Goal: Feedback & Contribution: Leave review/rating

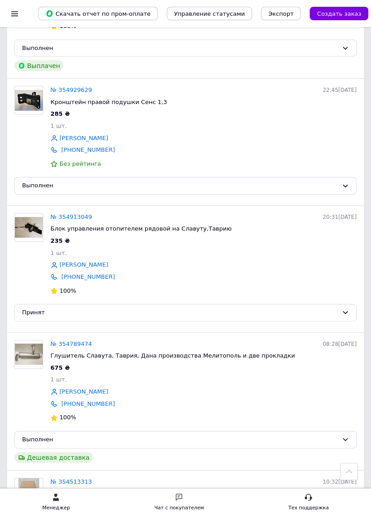
scroll to position [2155, 0]
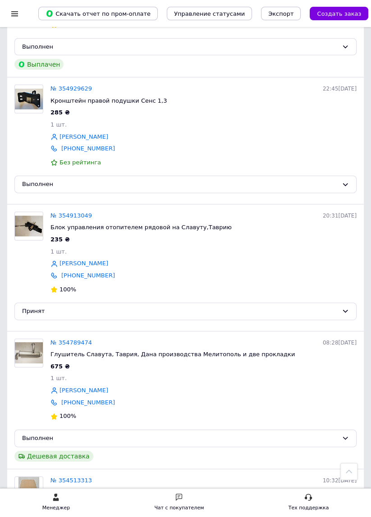
click at [34, 216] on img at bounding box center [29, 226] width 28 height 21
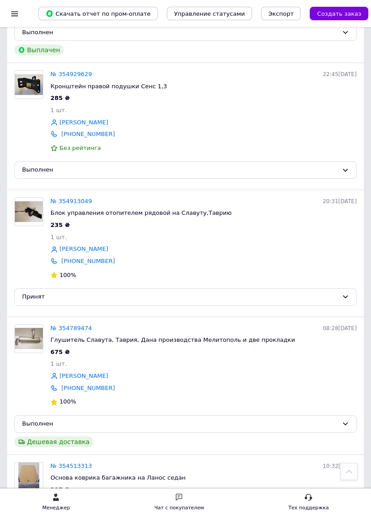
scroll to position [2199, 0]
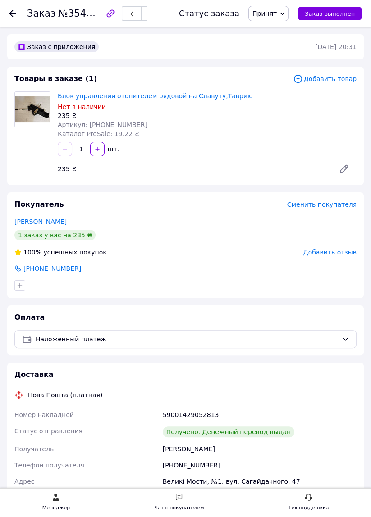
click at [342, 250] on span "Добавить отзыв" at bounding box center [329, 252] width 53 height 7
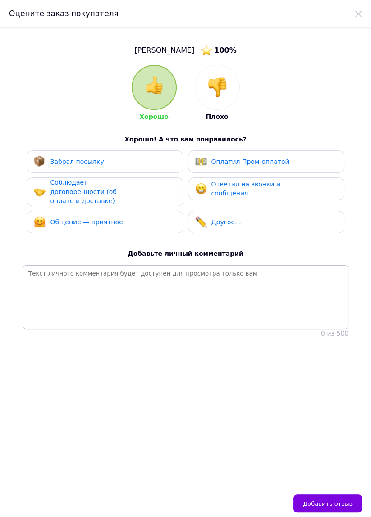
click at [160, 92] on img at bounding box center [154, 85] width 18 height 18
click at [118, 165] on div "Забрал посылку" at bounding box center [105, 162] width 142 height 12
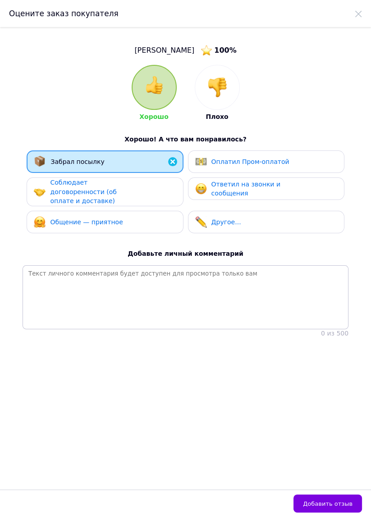
click at [114, 194] on span "Соблюдает договоренности (об оплате и доставке)" at bounding box center [83, 192] width 66 height 26
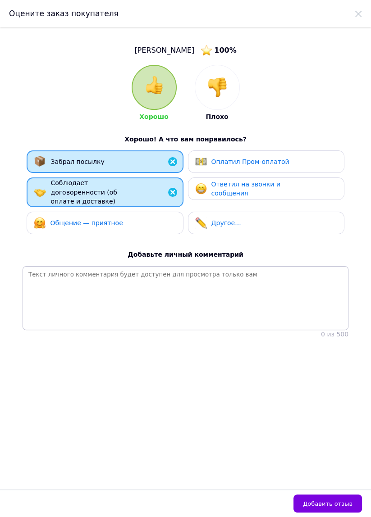
click at [109, 212] on div "Общение — приятное" at bounding box center [105, 223] width 156 height 23
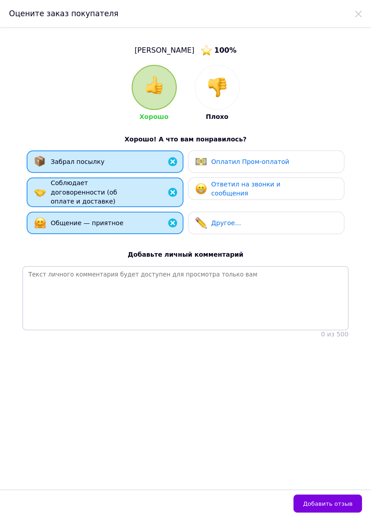
click at [245, 194] on div "Ответил на звонки и сообщения" at bounding box center [254, 189] width 86 height 18
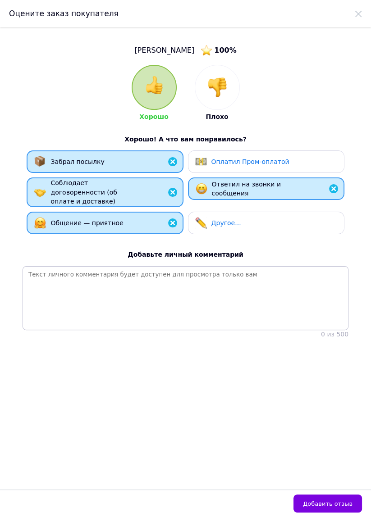
click at [334, 513] on button "Добавить отзыв" at bounding box center [327, 504] width 69 height 18
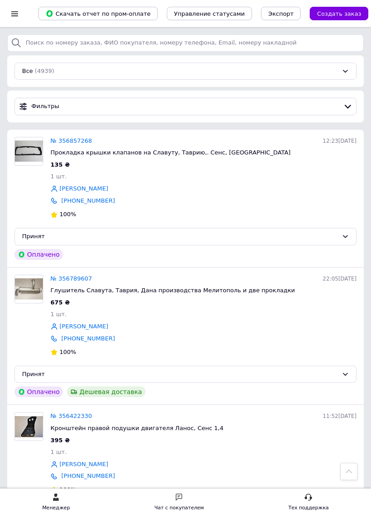
scroll to position [2199, 0]
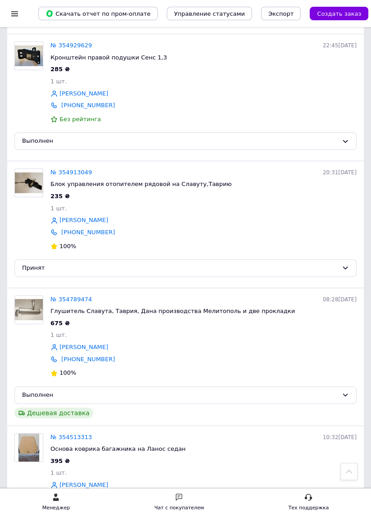
click at [44, 264] on div "Принят" at bounding box center [180, 268] width 316 height 9
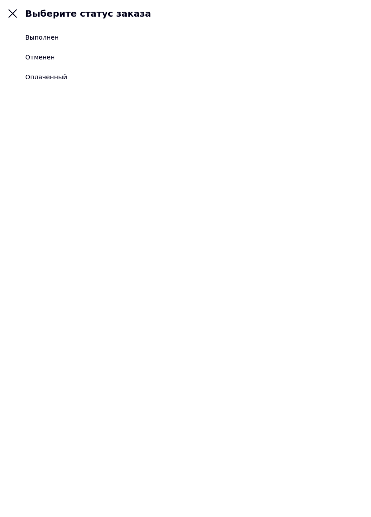
click at [58, 33] on li "Выполнен" at bounding box center [185, 37] width 371 height 20
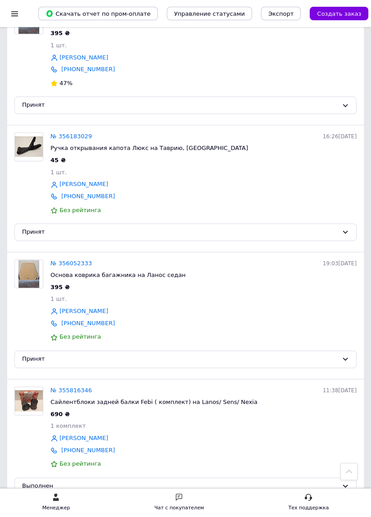
scroll to position [660, 0]
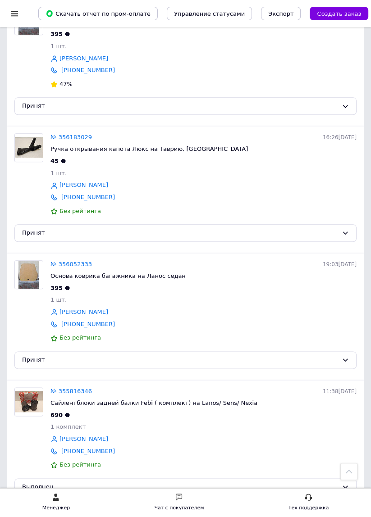
click at [36, 276] on img at bounding box center [28, 275] width 21 height 28
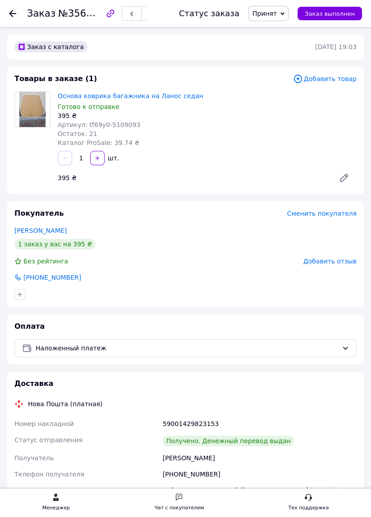
click at [332, 261] on span "Добавить отзыв" at bounding box center [329, 261] width 53 height 7
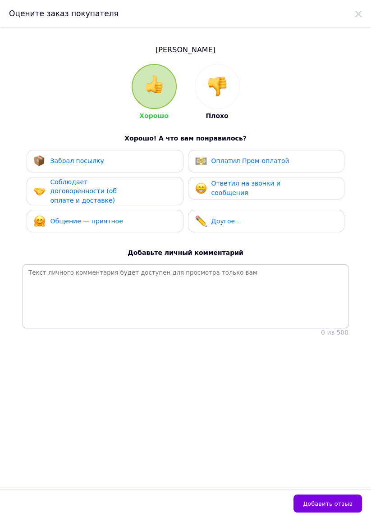
click at [160, 88] on img at bounding box center [154, 84] width 18 height 18
click at [113, 165] on div "Забрал посылку" at bounding box center [105, 162] width 142 height 12
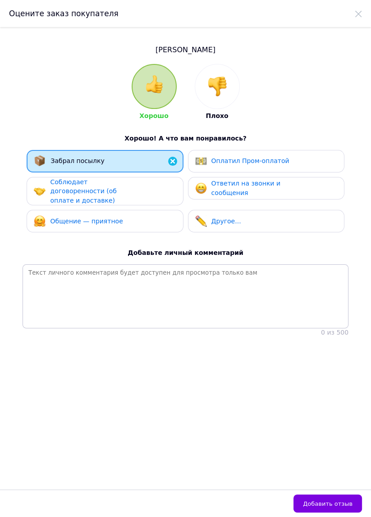
click at [109, 188] on div "Соблюдает договоренности (об оплате и доставке)" at bounding box center [93, 192] width 86 height 28
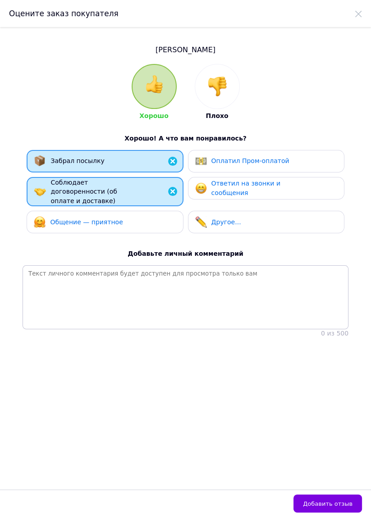
click at [105, 219] on span "Общение — приятное" at bounding box center [86, 222] width 73 height 7
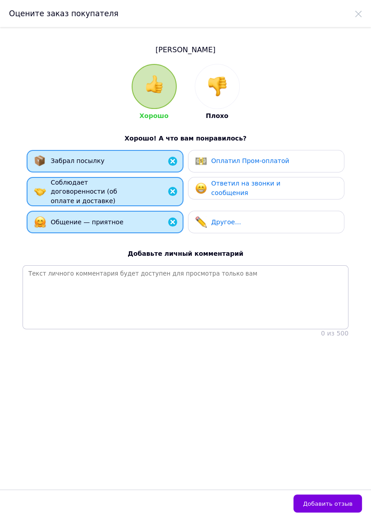
click at [247, 187] on span "Ответил на звонки и сообщения" at bounding box center [245, 188] width 69 height 17
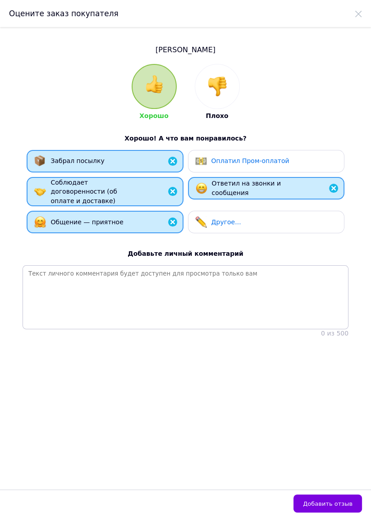
click at [325, 506] on span "Добавить отзыв" at bounding box center [328, 504] width 50 height 7
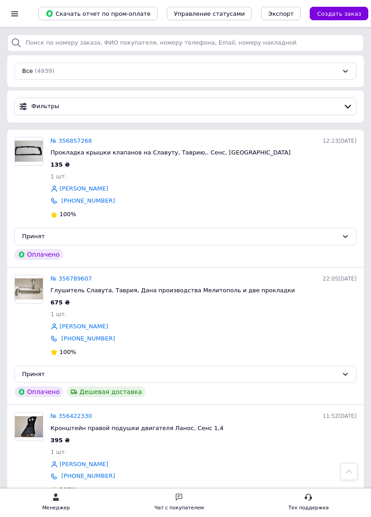
scroll to position [660, 0]
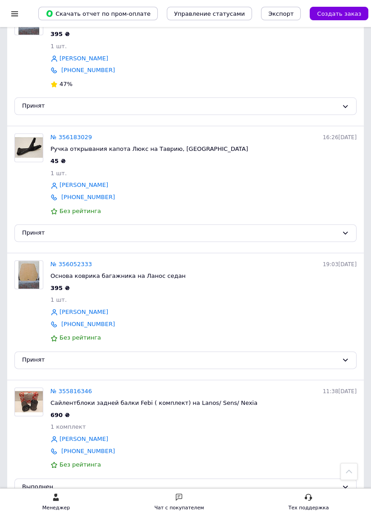
click at [38, 357] on div "Принят" at bounding box center [180, 360] width 316 height 9
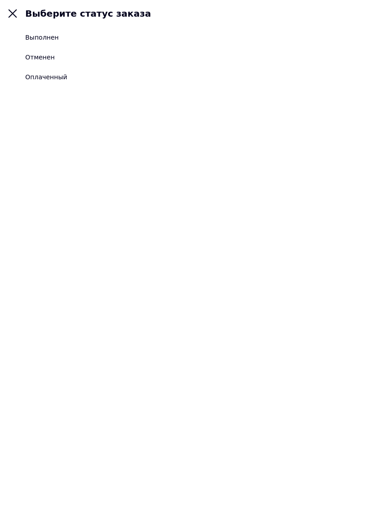
click at [55, 41] on div "Выполнен" at bounding box center [41, 37] width 33 height 9
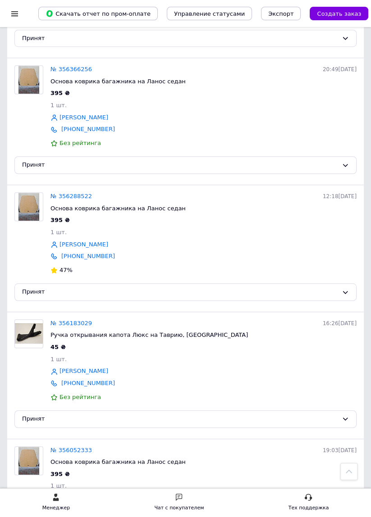
scroll to position [475, 0]
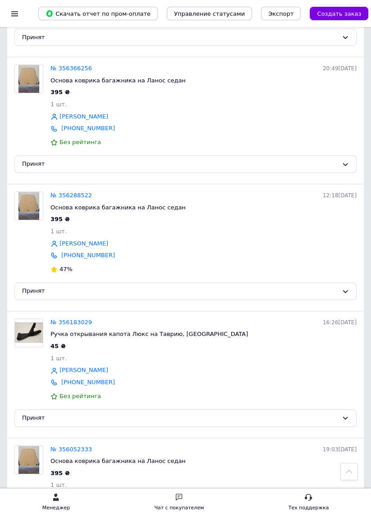
click at [29, 336] on img at bounding box center [29, 333] width 28 height 20
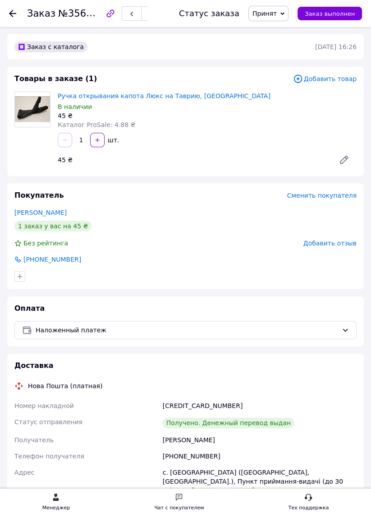
click at [324, 244] on span "Добавить отзыв" at bounding box center [329, 243] width 53 height 7
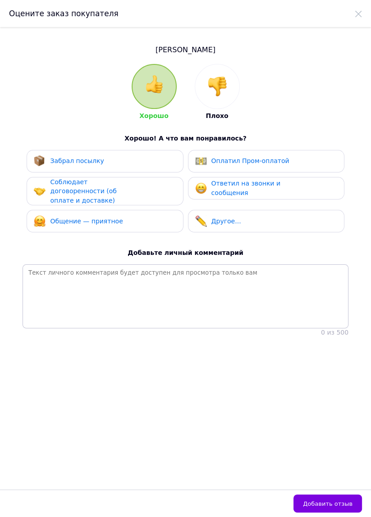
click at [161, 103] on div at bounding box center [154, 86] width 43 height 43
click at [108, 168] on div "Забрал посылку" at bounding box center [105, 161] width 156 height 23
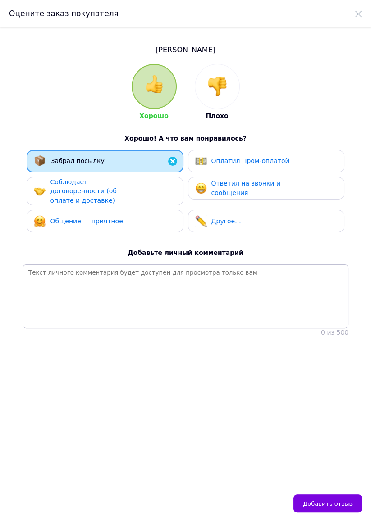
click at [104, 194] on span "Соблюдает договоренности (об оплате и доставке)" at bounding box center [83, 191] width 66 height 26
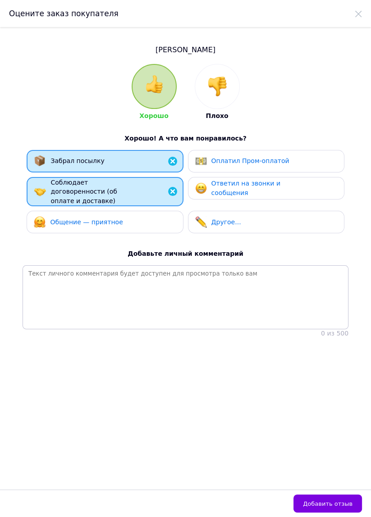
click at [105, 219] on span "Общение — приятное" at bounding box center [86, 222] width 73 height 7
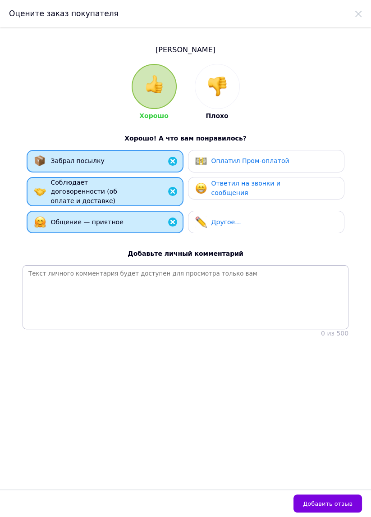
click at [235, 191] on span "Ответил на звонки и сообщения" at bounding box center [245, 188] width 69 height 17
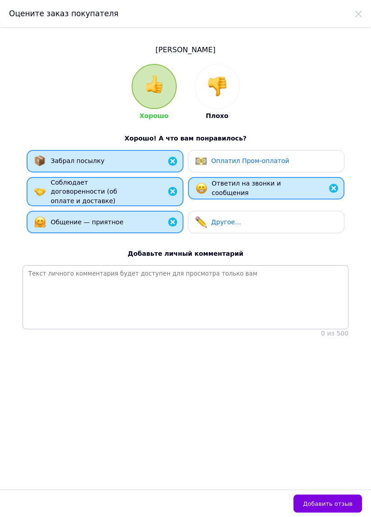
click at [329, 505] on span "Добавить отзыв" at bounding box center [328, 504] width 50 height 7
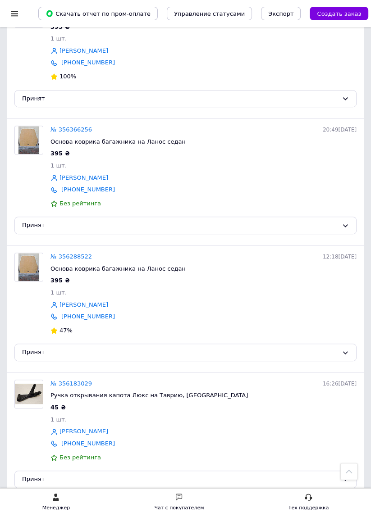
scroll to position [419, 0]
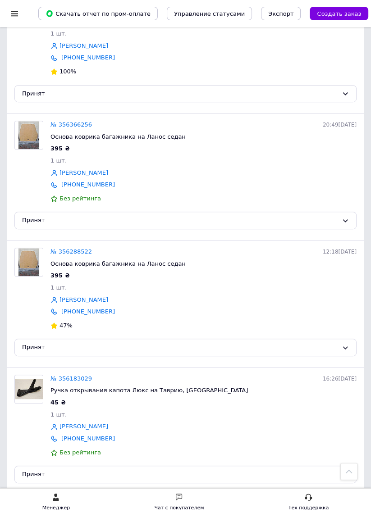
click at [37, 470] on div "Принят" at bounding box center [180, 474] width 316 height 9
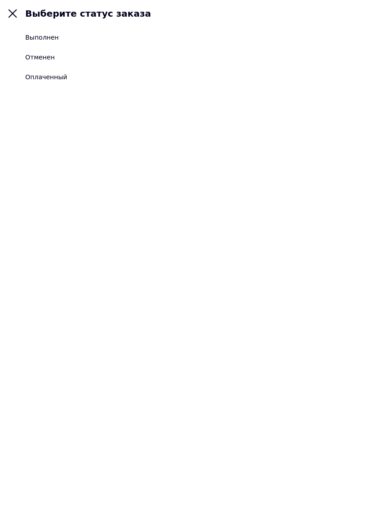
click at [52, 38] on div "Выполнен" at bounding box center [41, 37] width 33 height 9
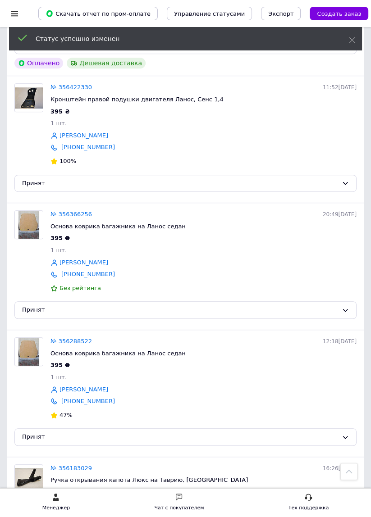
scroll to position [320, 0]
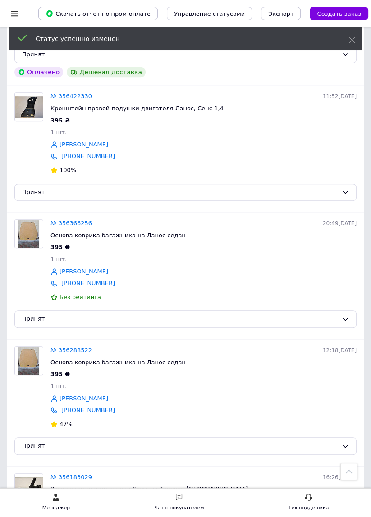
click at [28, 357] on img at bounding box center [28, 361] width 21 height 28
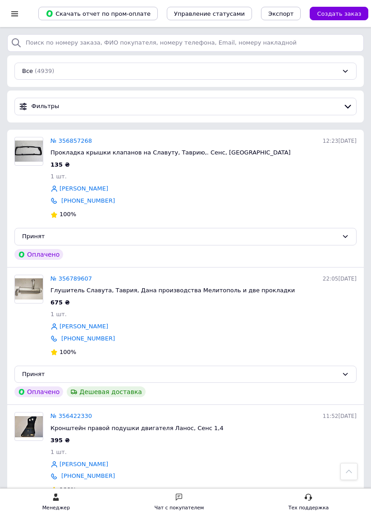
scroll to position [320, 0]
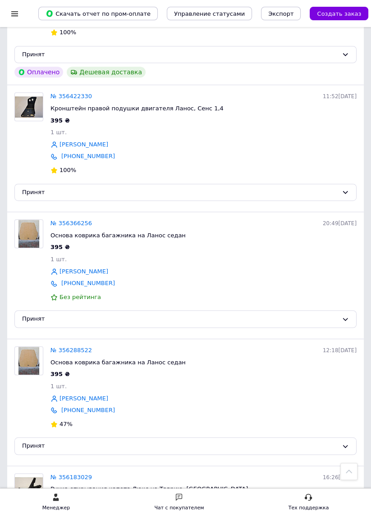
click at [35, 237] on img at bounding box center [28, 234] width 21 height 28
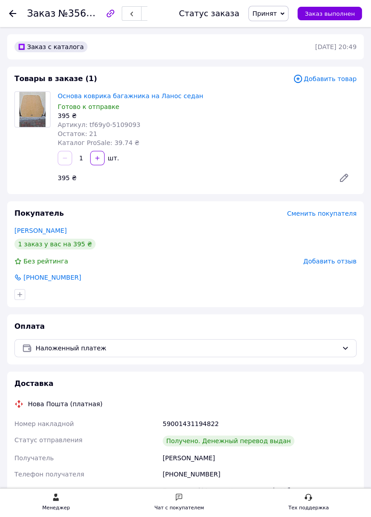
click at [334, 261] on span "Добавить отзыв" at bounding box center [329, 261] width 53 height 7
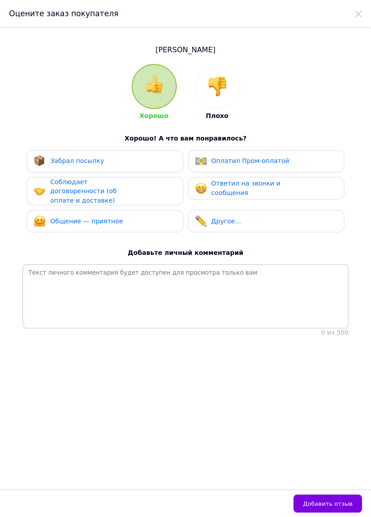
click at [156, 96] on div at bounding box center [154, 86] width 43 height 43
click at [109, 160] on div "Забрал посылку" at bounding box center [105, 162] width 142 height 12
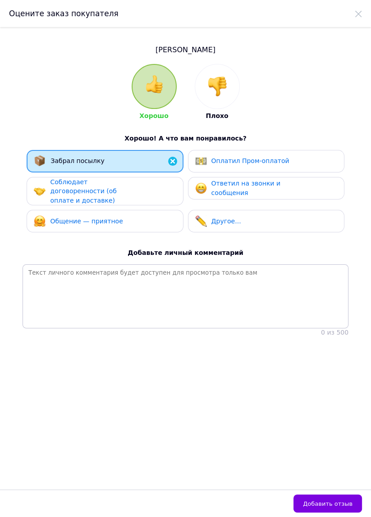
click at [105, 186] on span "Соблюдает договоренности (об оплате и доставке)" at bounding box center [83, 191] width 66 height 26
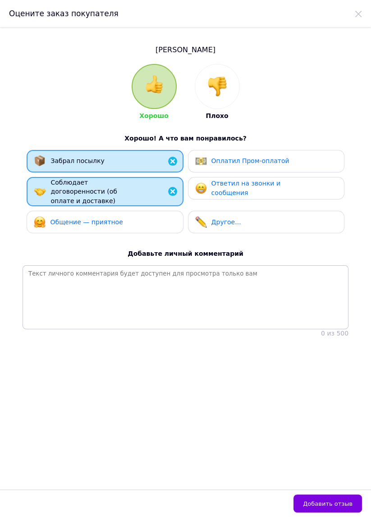
click at [100, 219] on span "Общение — приятное" at bounding box center [86, 222] width 73 height 7
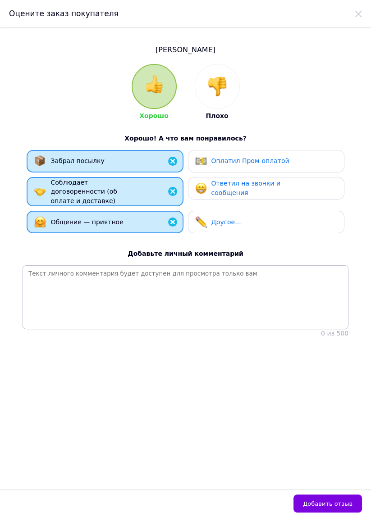
click at [240, 193] on span "Ответил на звонки и сообщения" at bounding box center [245, 188] width 69 height 17
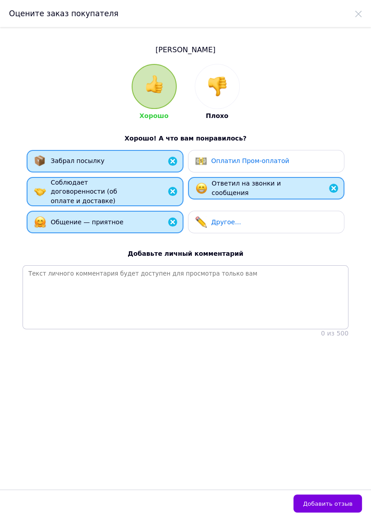
click at [340, 509] on button "Добавить отзыв" at bounding box center [327, 504] width 69 height 18
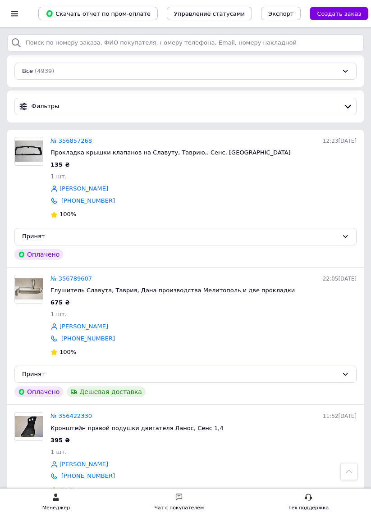
scroll to position [320, 0]
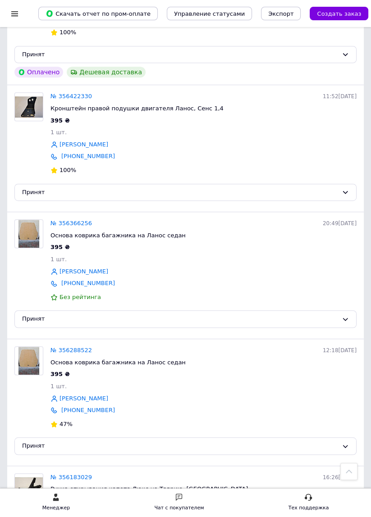
click at [37, 315] on div "Принят" at bounding box center [180, 319] width 316 height 9
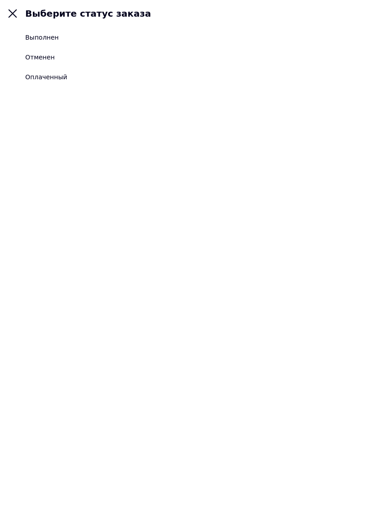
click at [55, 41] on div "Выполнен" at bounding box center [41, 37] width 33 height 9
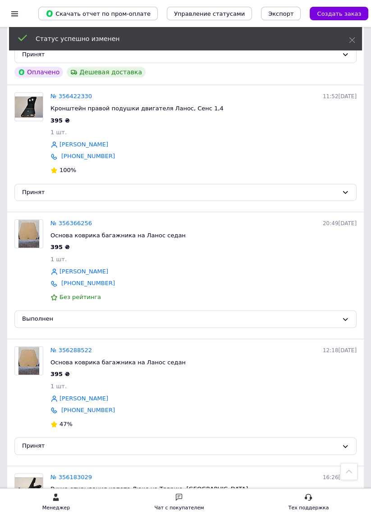
click at [42, 106] on img at bounding box center [29, 106] width 28 height 21
